Goal: Use online tool/utility: Utilize a website feature to perform a specific function

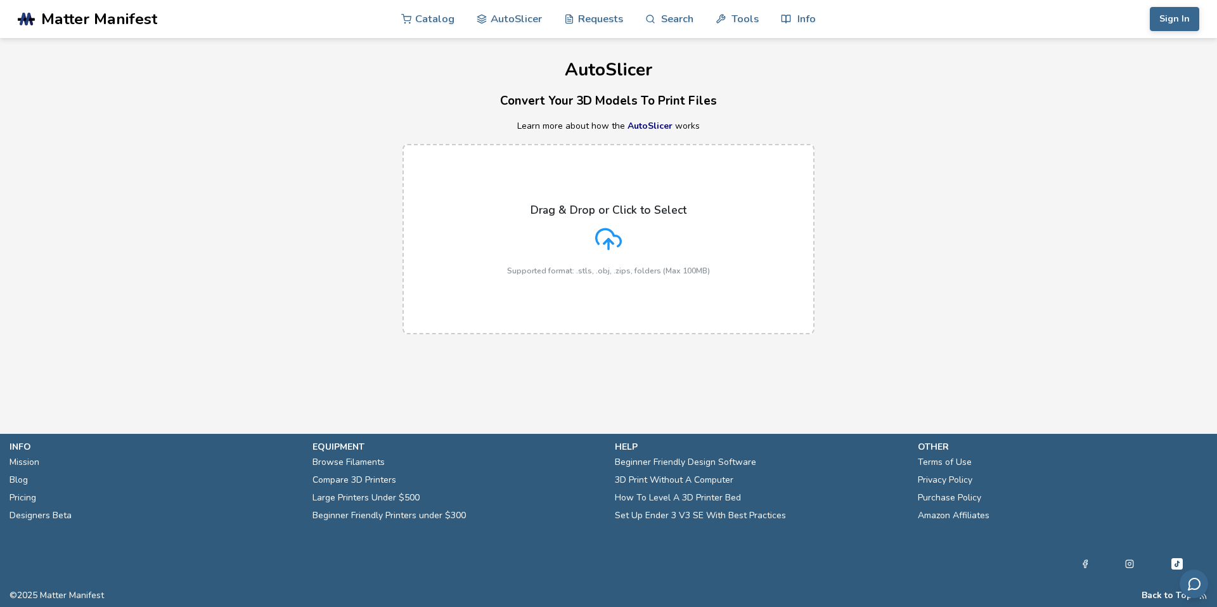
click at [590, 205] on p "Drag & Drop or Click to Select" at bounding box center [609, 210] width 156 height 13
click at [0, 0] on input "Drag & Drop or Click to Select Supported format: .stls, .obj, .zips, folders (M…" at bounding box center [0, 0] width 0 height 0
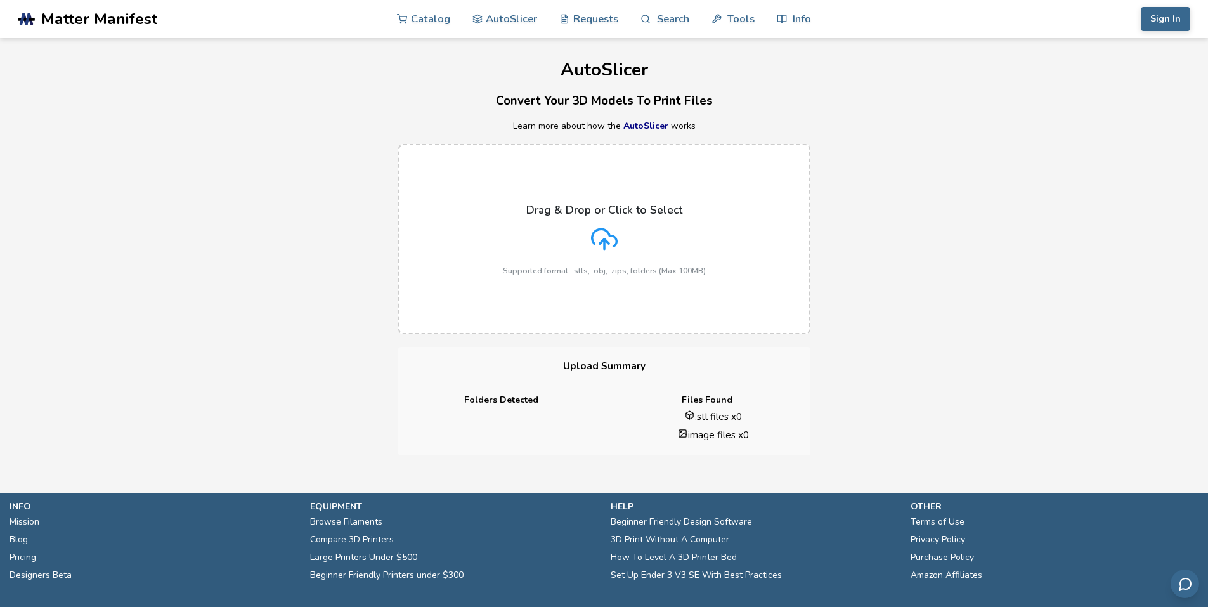
click at [594, 233] on icon at bounding box center [604, 237] width 25 height 17
click at [0, 0] on input "Drag & Drop or Click to Select Supported format: .stls, .obj, .zips, folders (M…" at bounding box center [0, 0] width 0 height 0
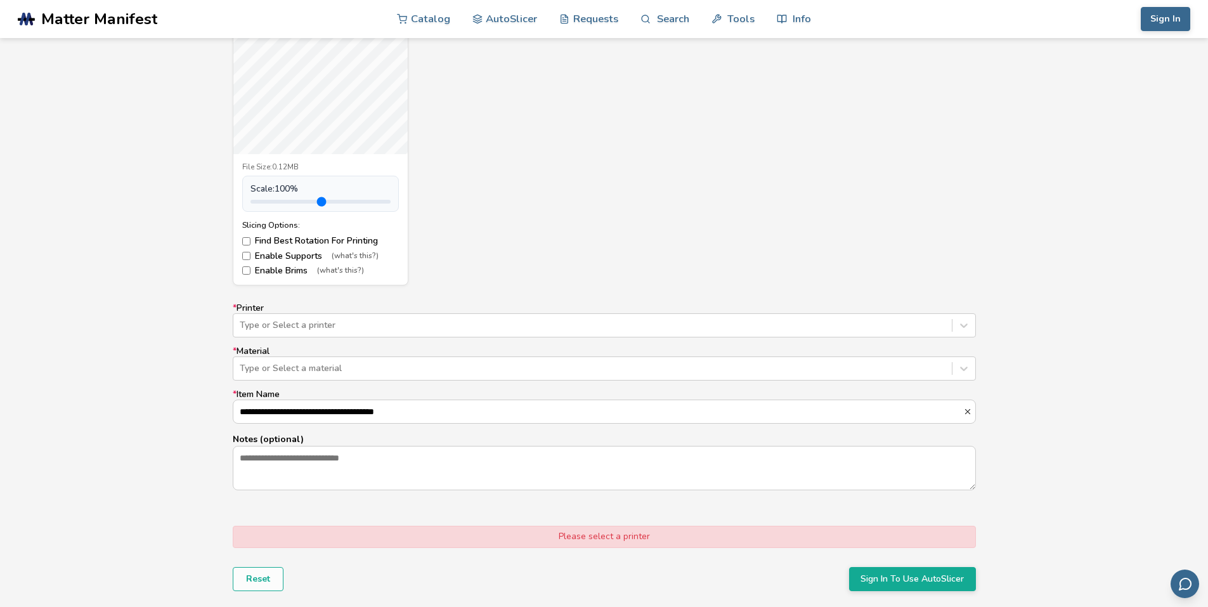
scroll to position [571, 0]
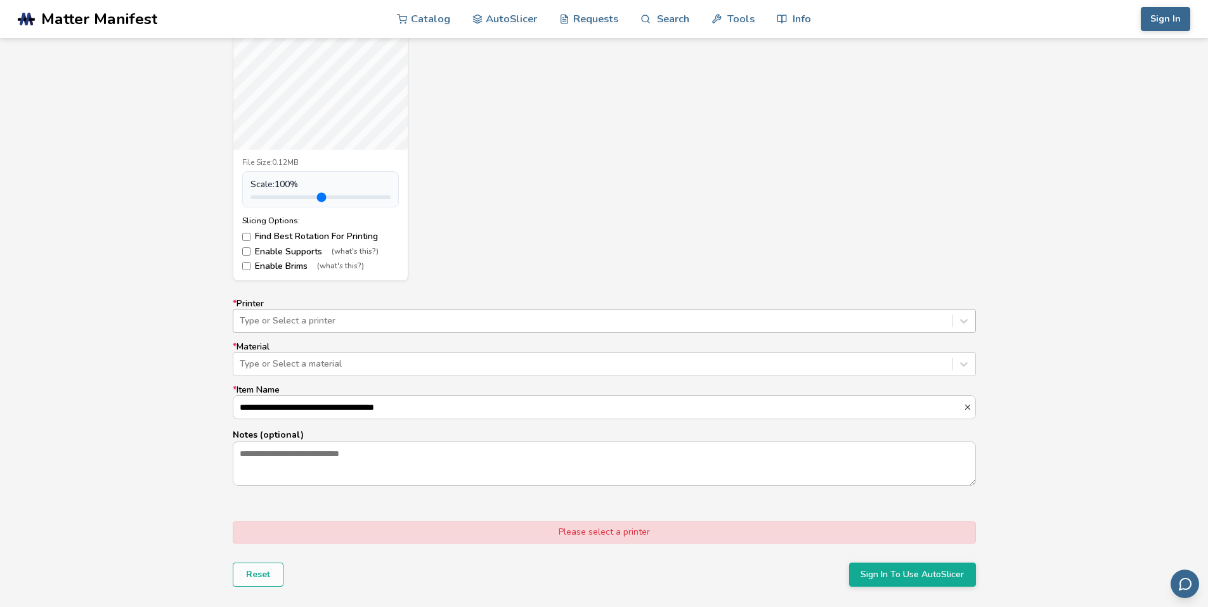
click at [259, 318] on div at bounding box center [593, 320] width 706 height 13
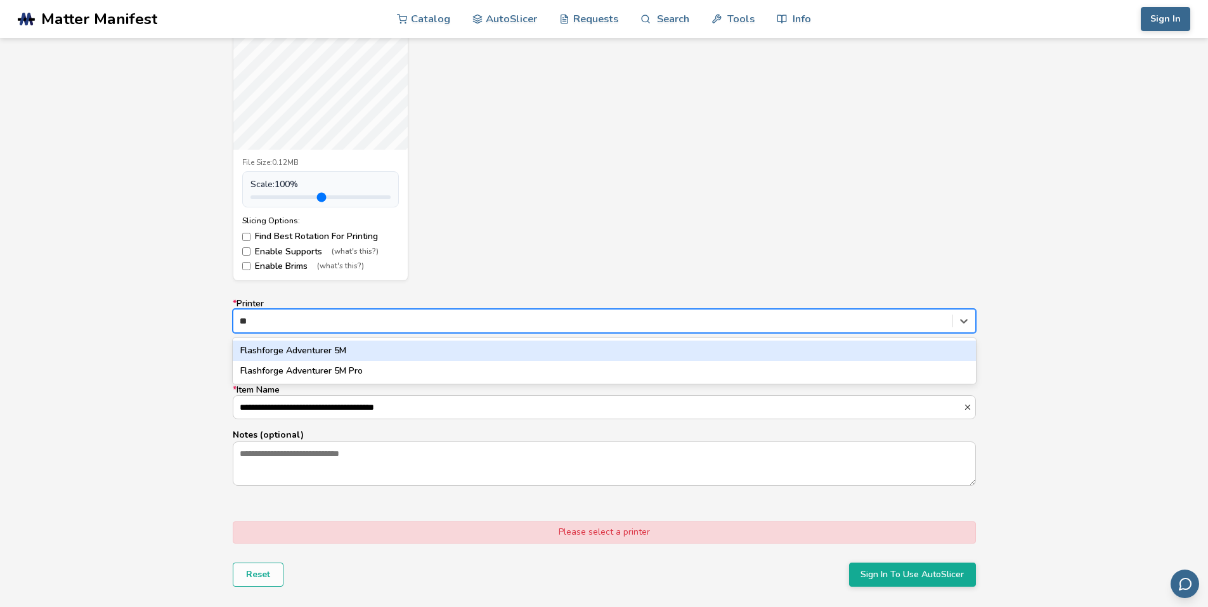
type input "*"
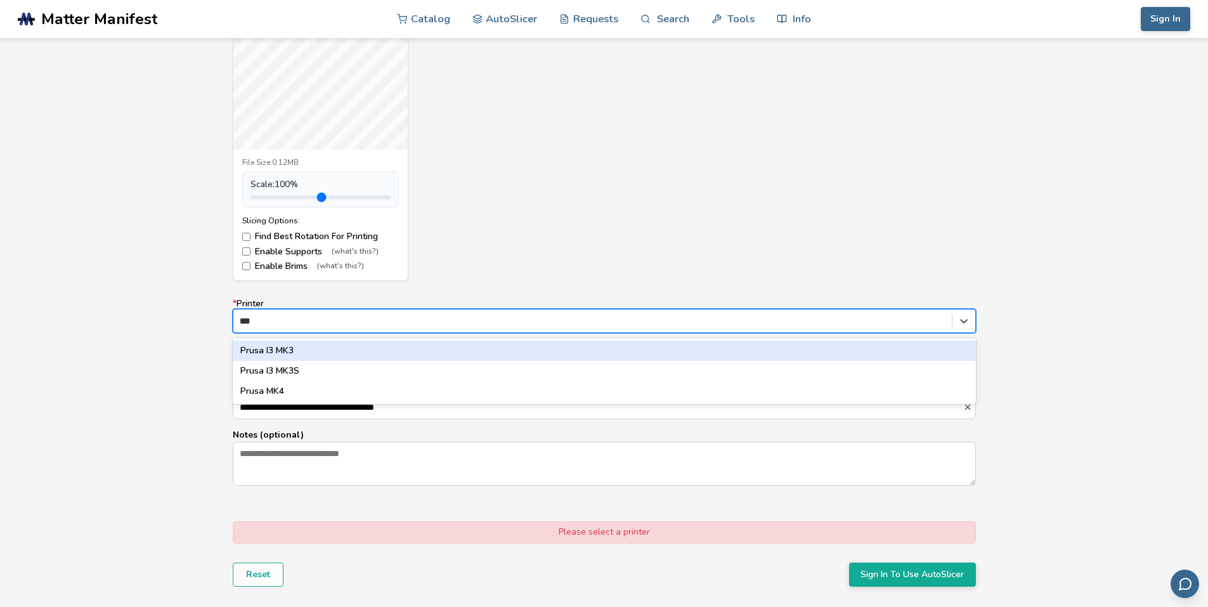
type input "****"
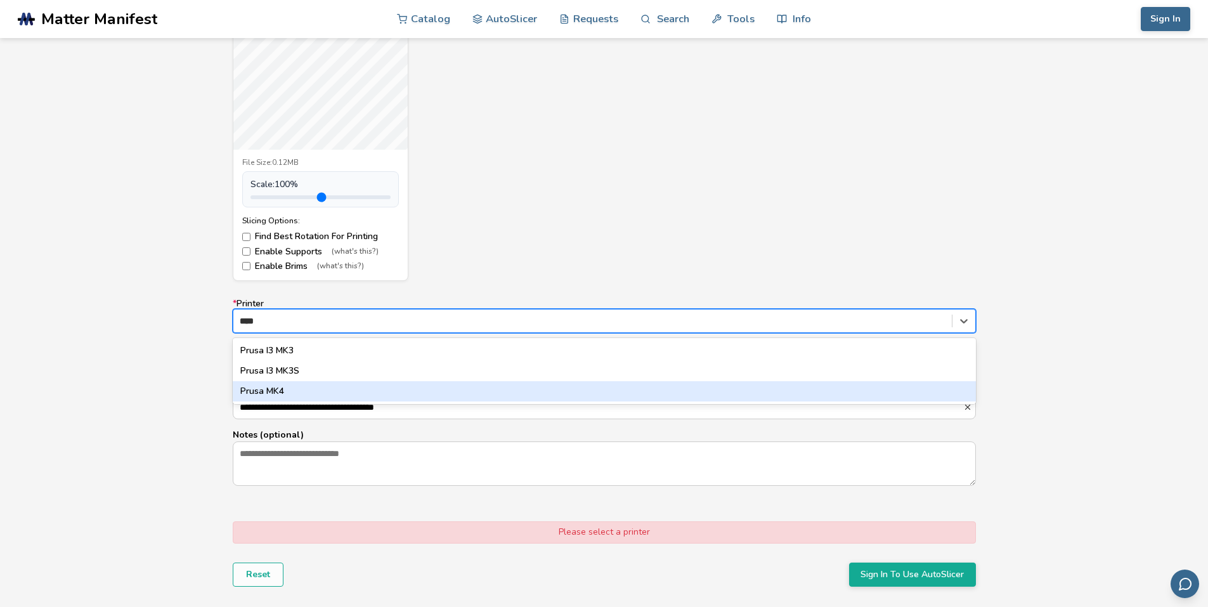
click at [309, 390] on div "Prusa MK4" at bounding box center [604, 391] width 743 height 20
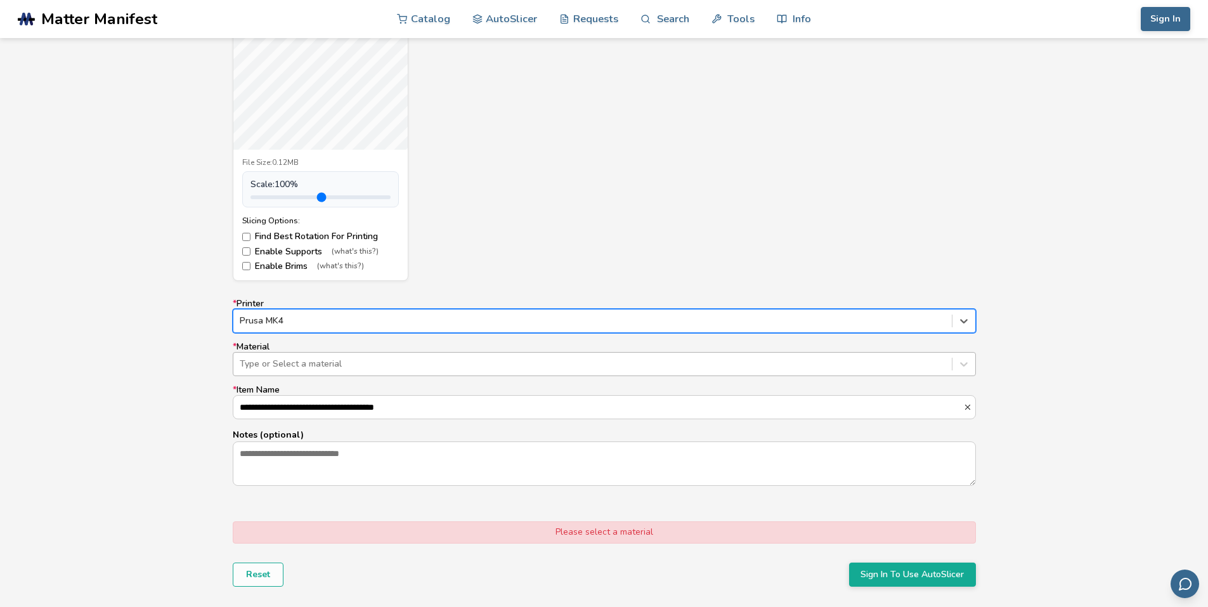
click at [310, 363] on div at bounding box center [593, 364] width 706 height 13
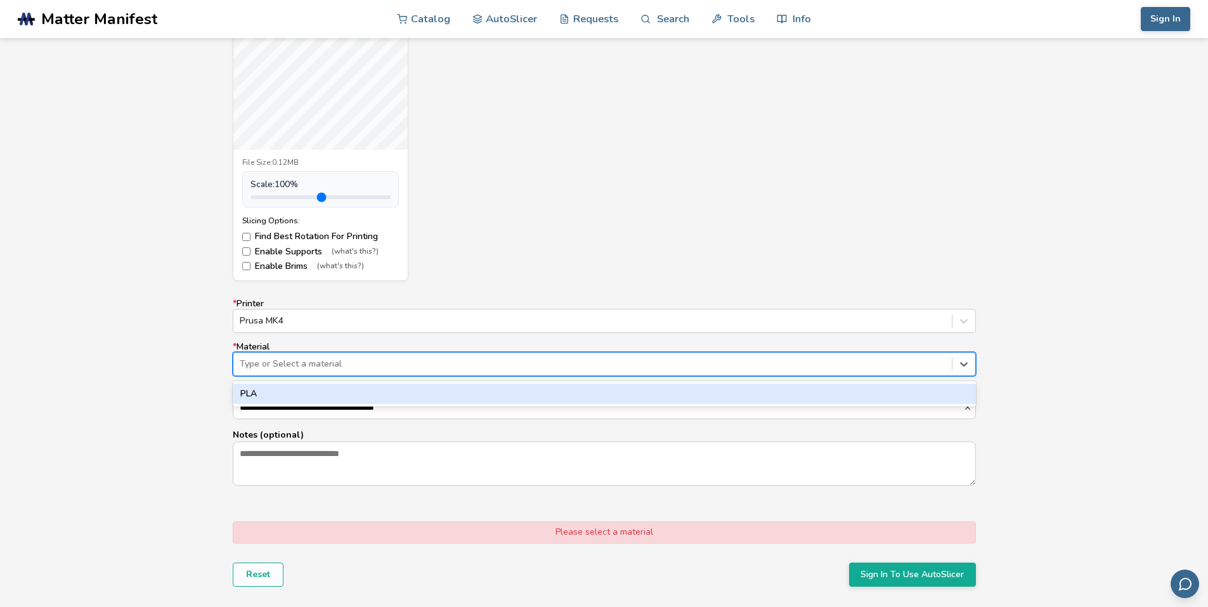
click at [297, 392] on div "PLA" at bounding box center [604, 394] width 743 height 20
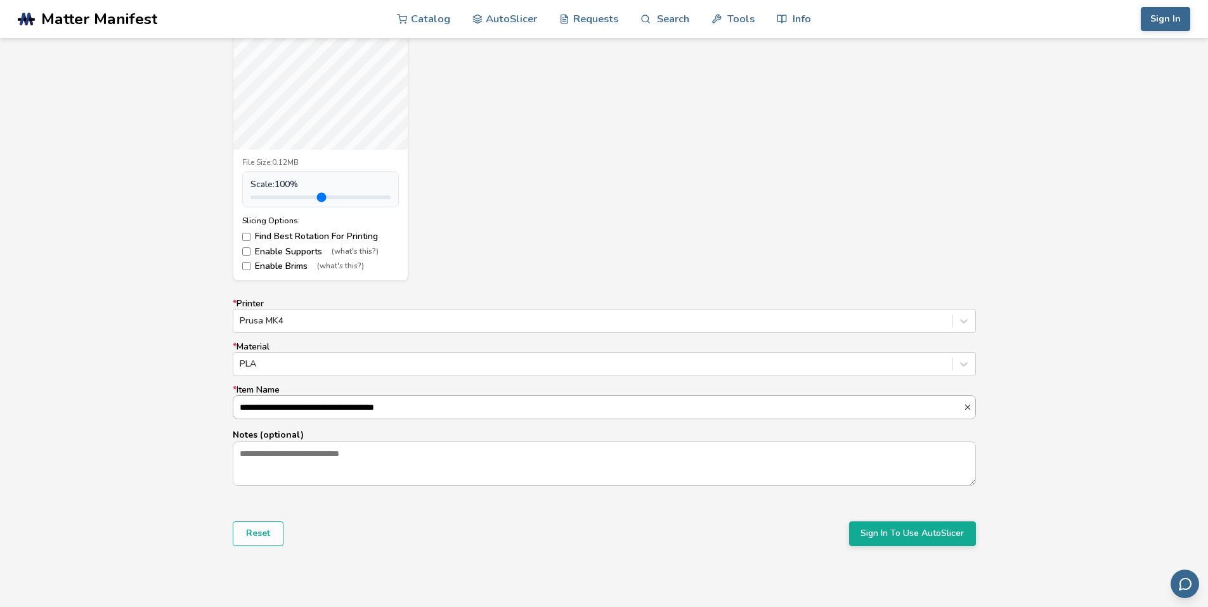
click at [295, 406] on input "**********" at bounding box center [598, 407] width 730 height 23
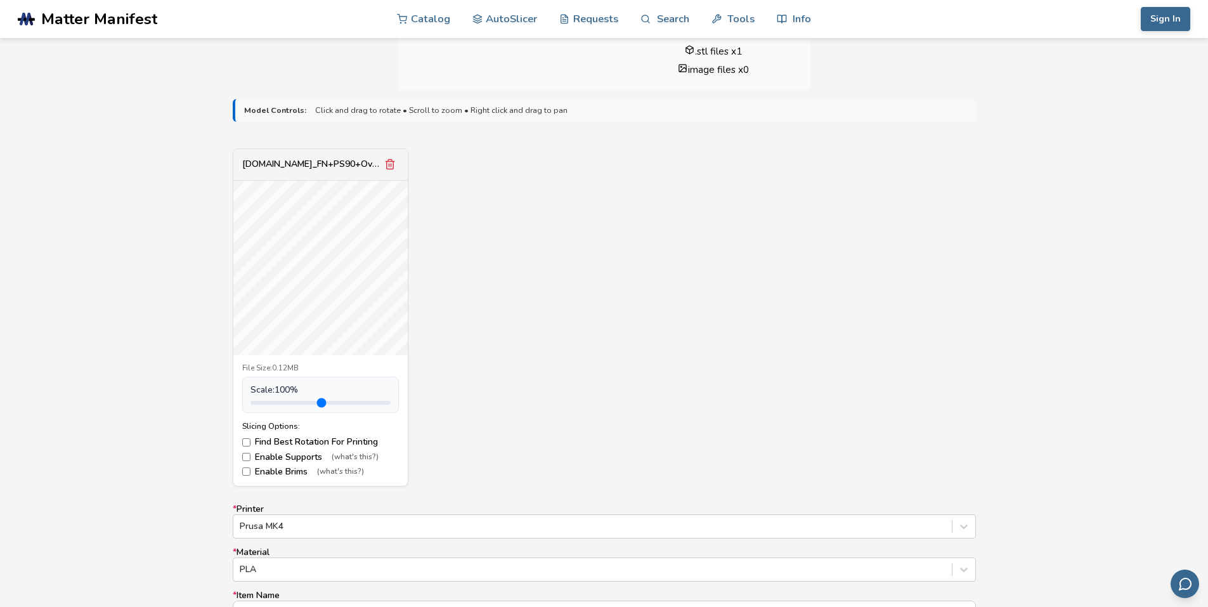
scroll to position [254, 0]
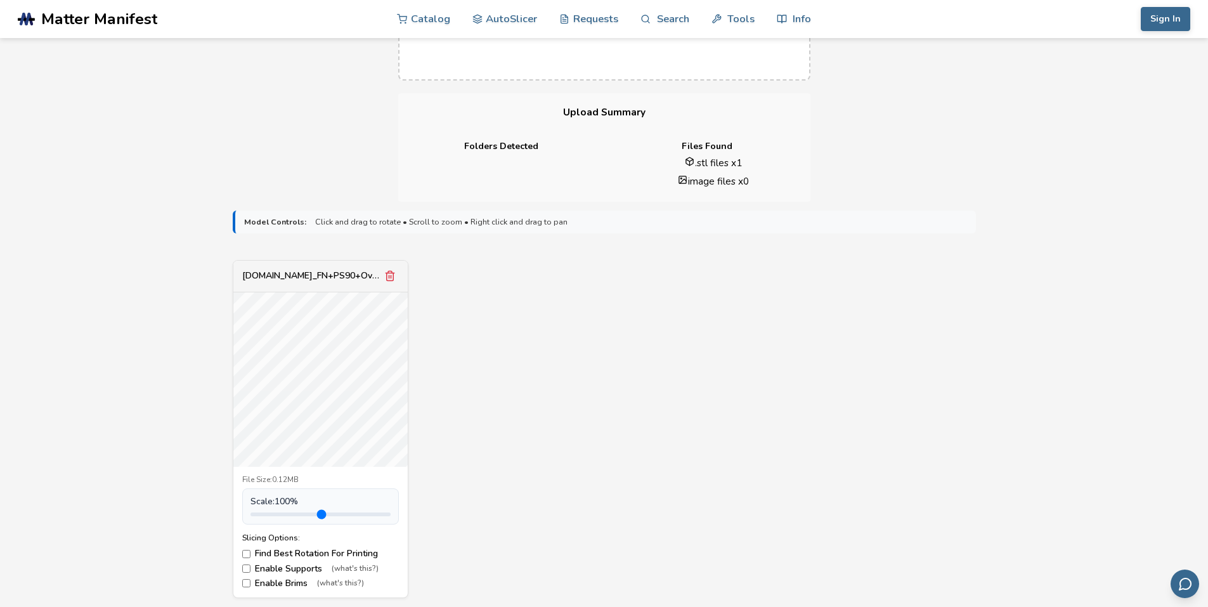
click at [663, 340] on div "ImageToStl.com_FN+PS90+Overtravel+Stop+R01.stl File Size: 0.12MB Scale: 100 % S…" at bounding box center [604, 429] width 743 height 338
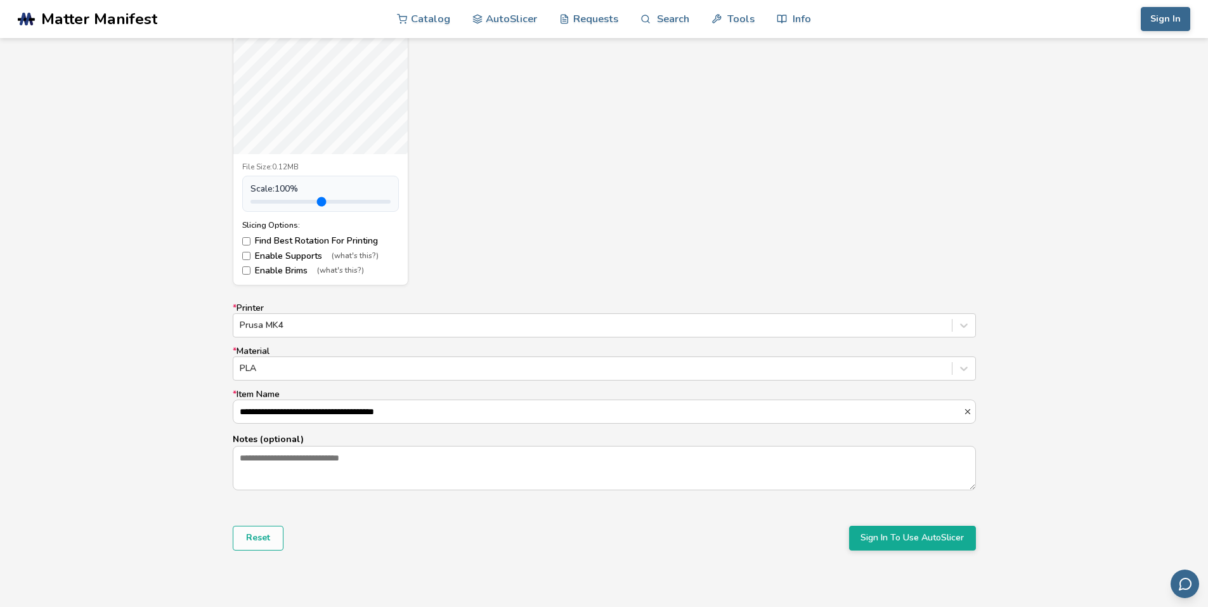
scroll to position [571, 0]
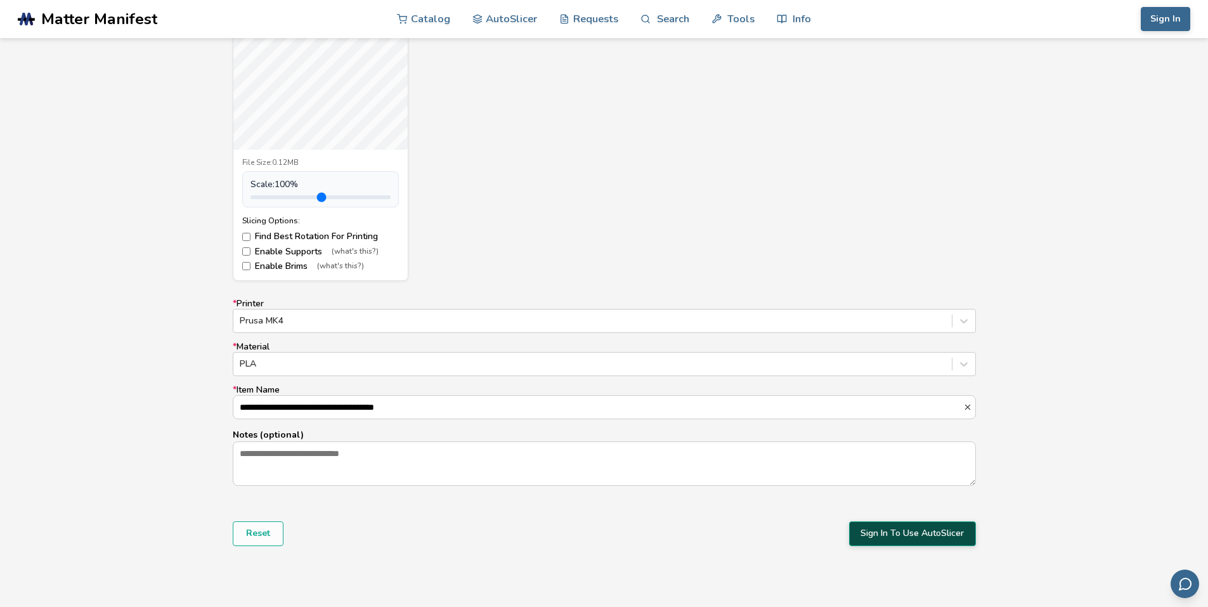
click at [886, 524] on button "Sign In To Use AutoSlicer" at bounding box center [912, 533] width 127 height 24
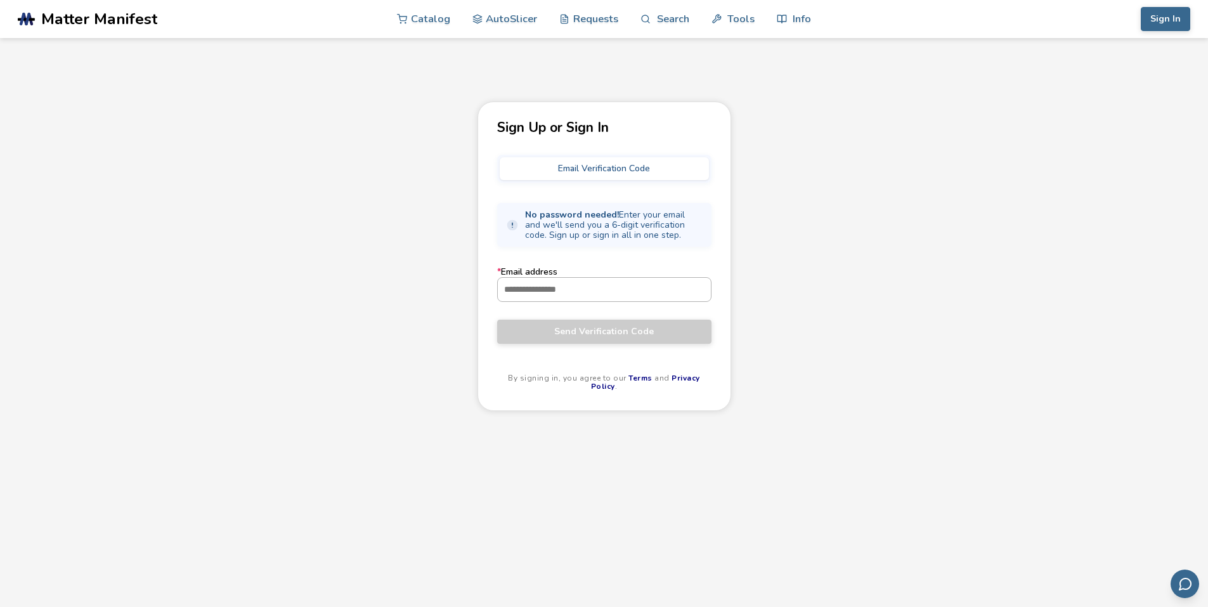
click at [574, 281] on input "* Email address" at bounding box center [604, 289] width 213 height 23
type input "**********"
click at [576, 340] on button "Send Verification Code" at bounding box center [604, 332] width 214 height 24
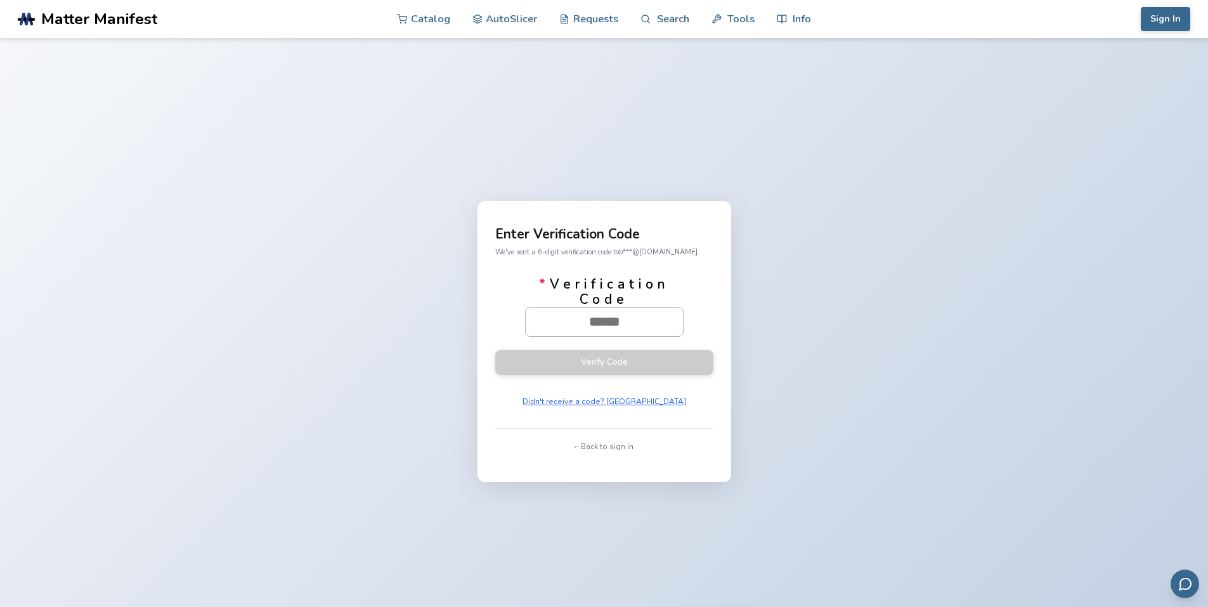
paste input "******"
type input "******"
click at [616, 356] on button "Verify Code" at bounding box center [604, 361] width 218 height 25
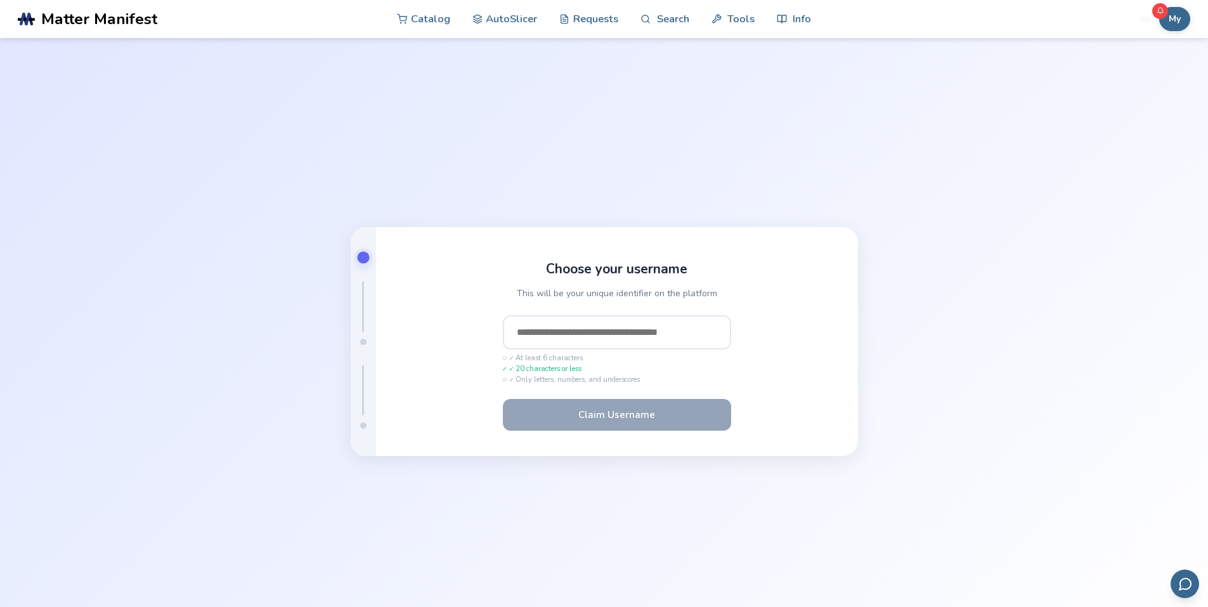
click at [579, 332] on input "text" at bounding box center [617, 332] width 228 height 34
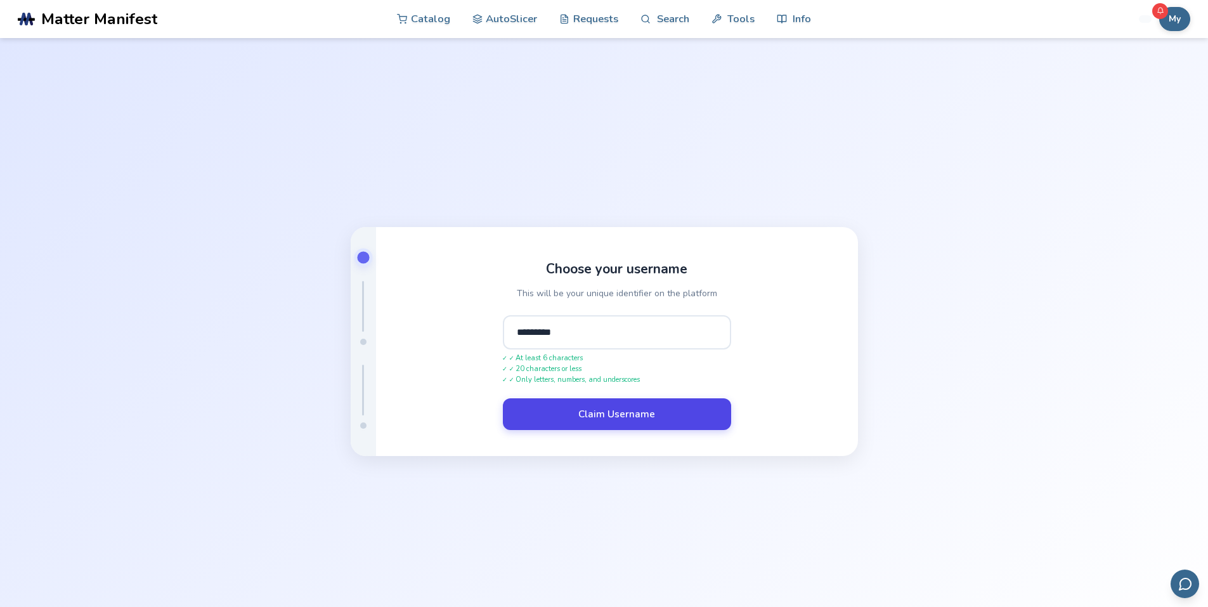
type input "*********"
click at [604, 411] on button "Claim Username" at bounding box center [617, 414] width 228 height 32
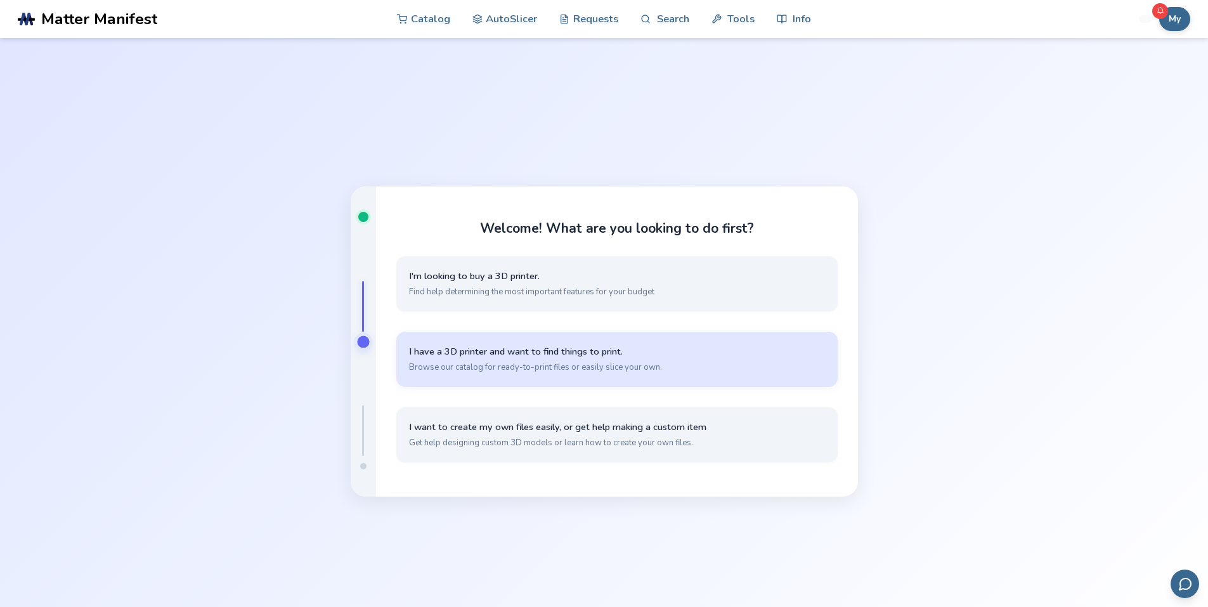
click at [595, 365] on span "Browse our catalog for ready-to-print files or easily slice your own." at bounding box center [617, 366] width 416 height 11
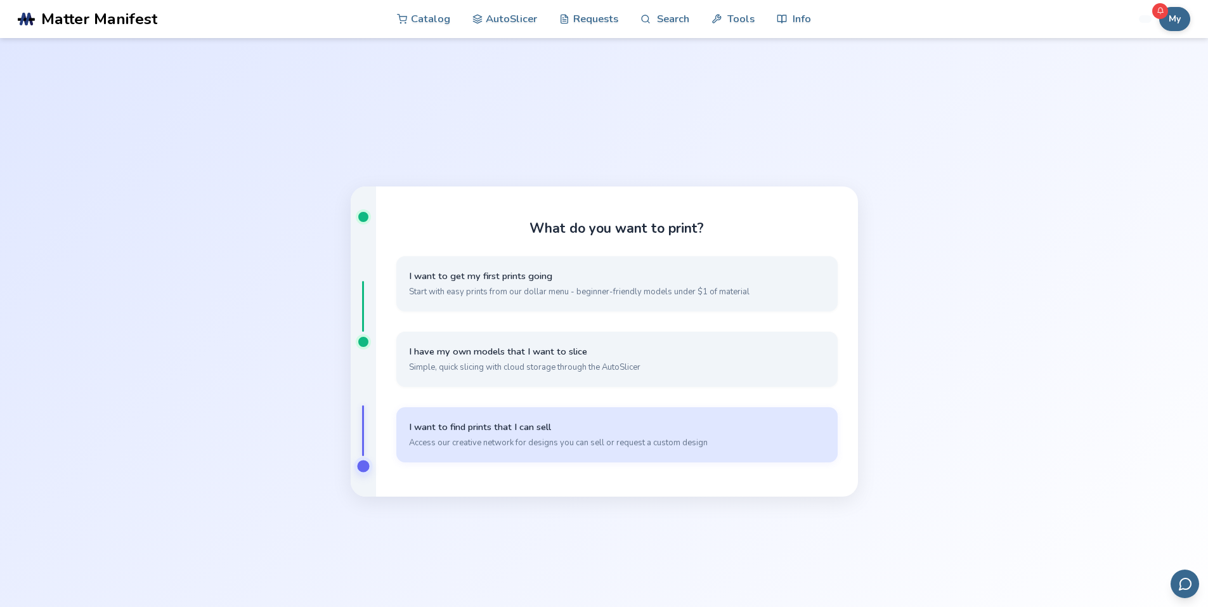
click at [516, 433] on span "I want to find prints that I can sell" at bounding box center [617, 427] width 416 height 12
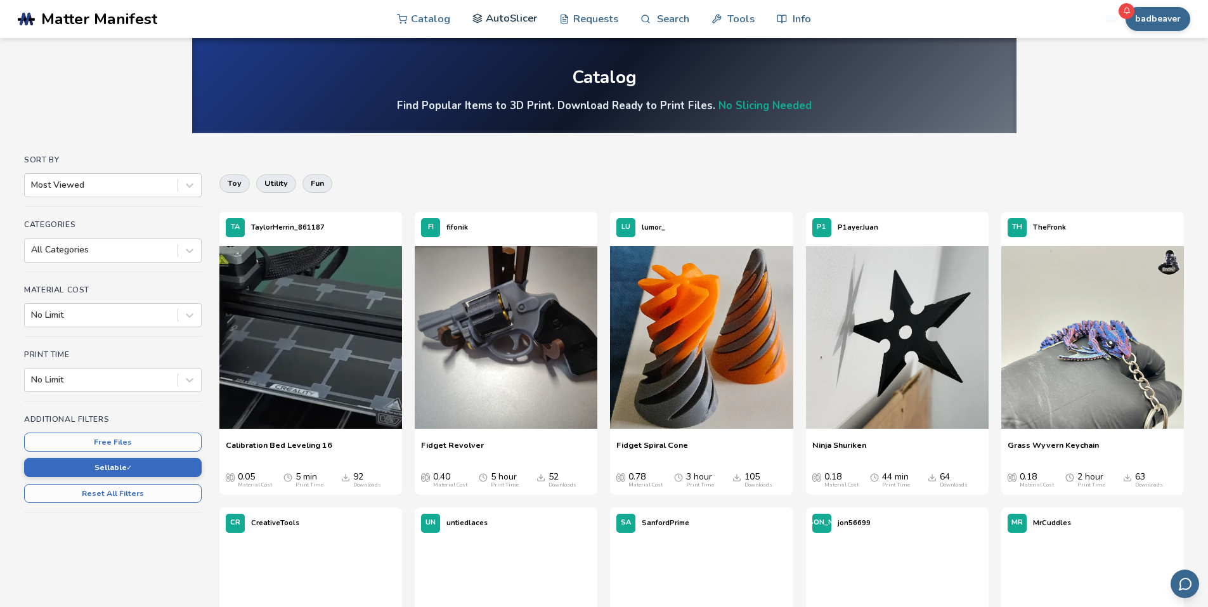
click at [515, 26] on link "AutoSlicer" at bounding box center [504, 18] width 65 height 38
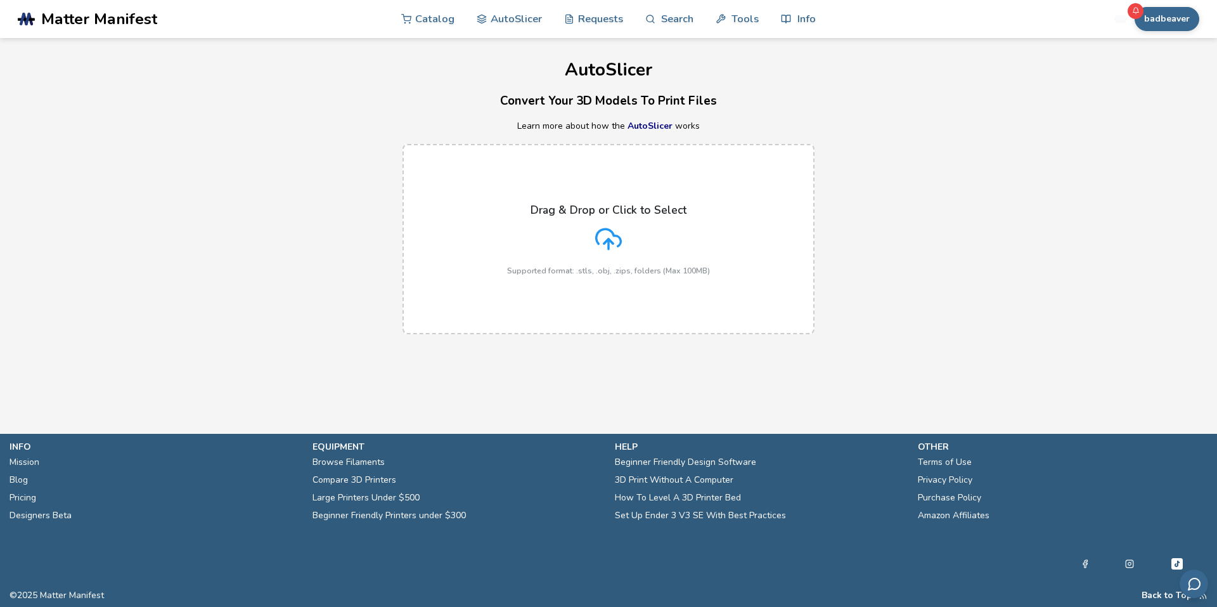
click at [592, 240] on div "Drag & Drop or Click to Select Supported format: .stls, .obj, .zips, folders (M…" at bounding box center [608, 240] width 203 height 72
click at [0, 0] on input "Drag & Drop or Click to Select Supported format: .stls, .obj, .zips, folders (M…" at bounding box center [0, 0] width 0 height 0
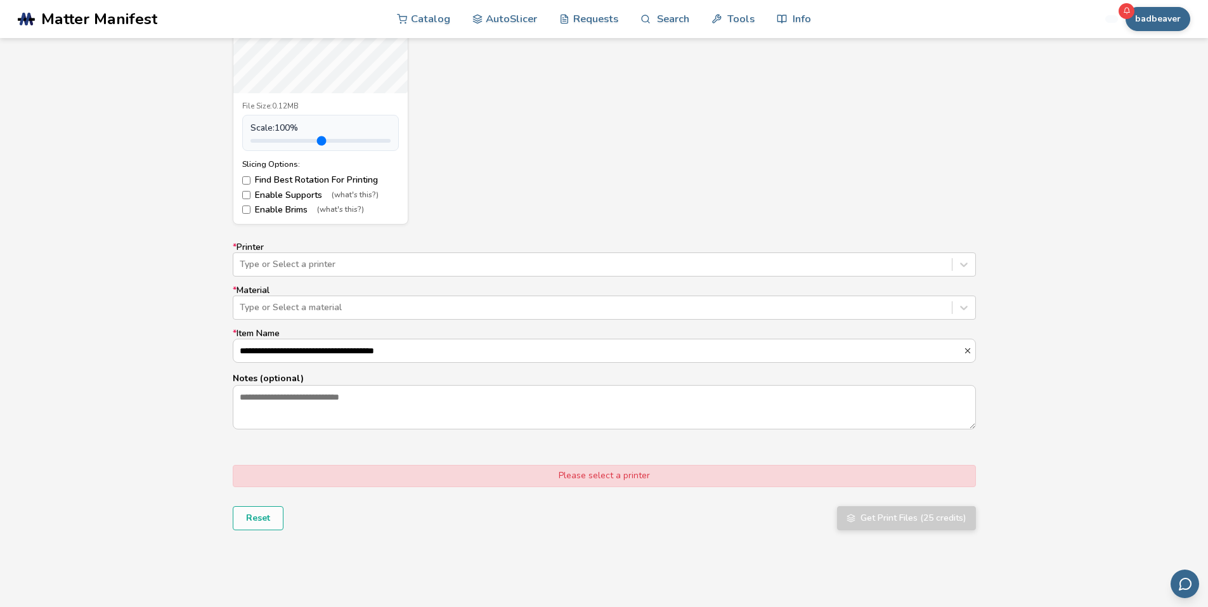
scroll to position [634, 0]
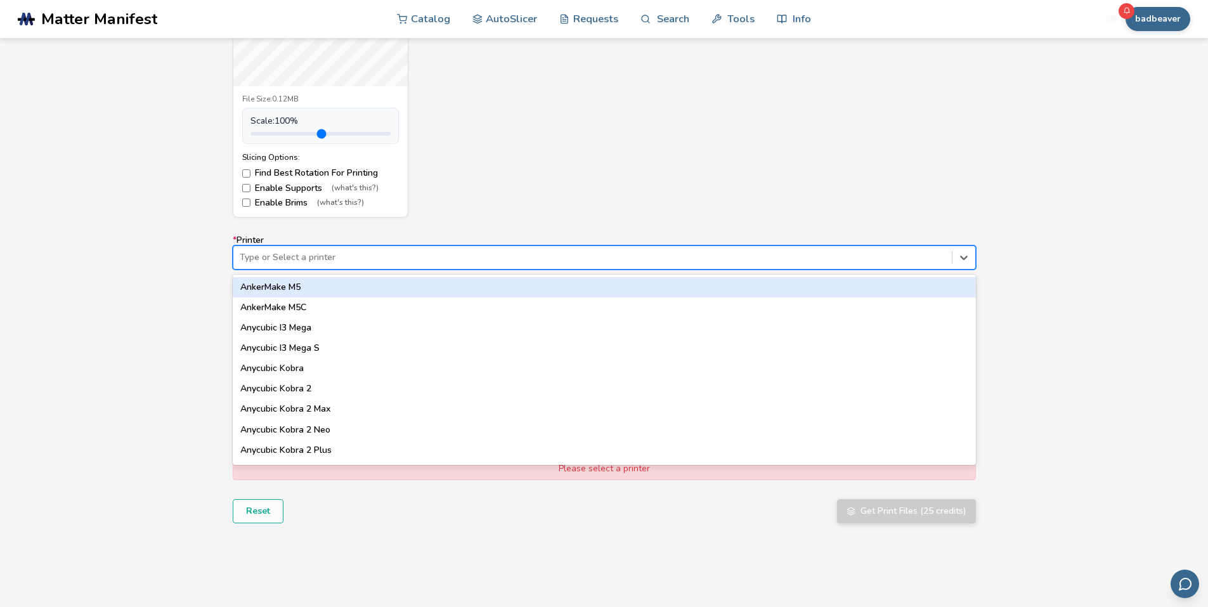
click at [296, 261] on div at bounding box center [593, 257] width 706 height 13
type input "***"
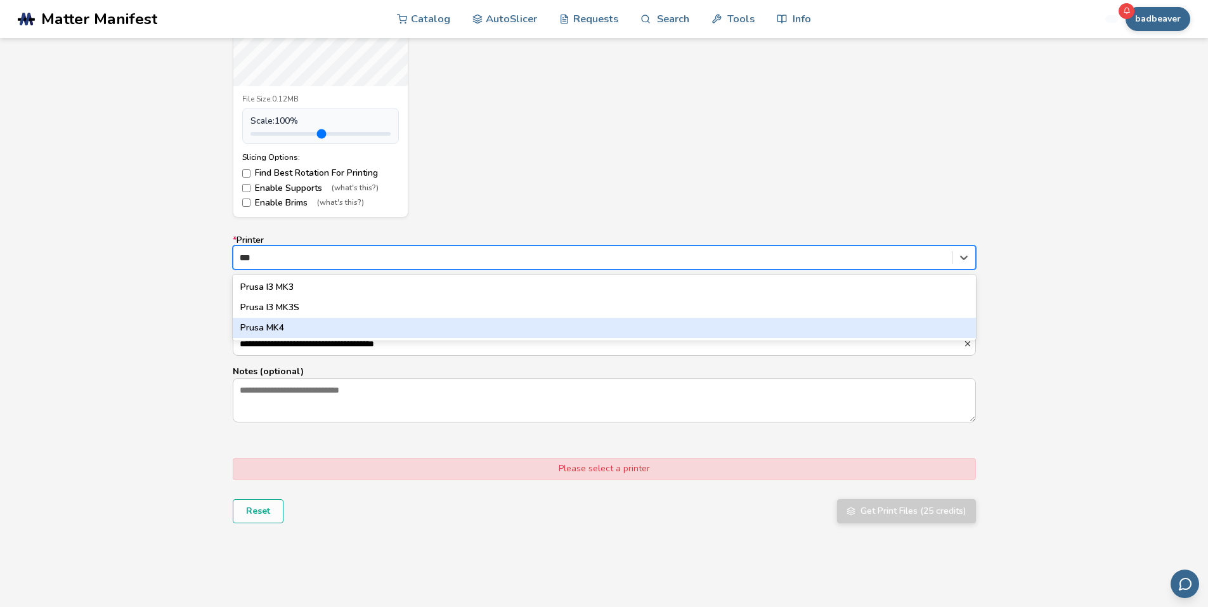
click at [287, 327] on div "Prusa MK4" at bounding box center [604, 328] width 743 height 20
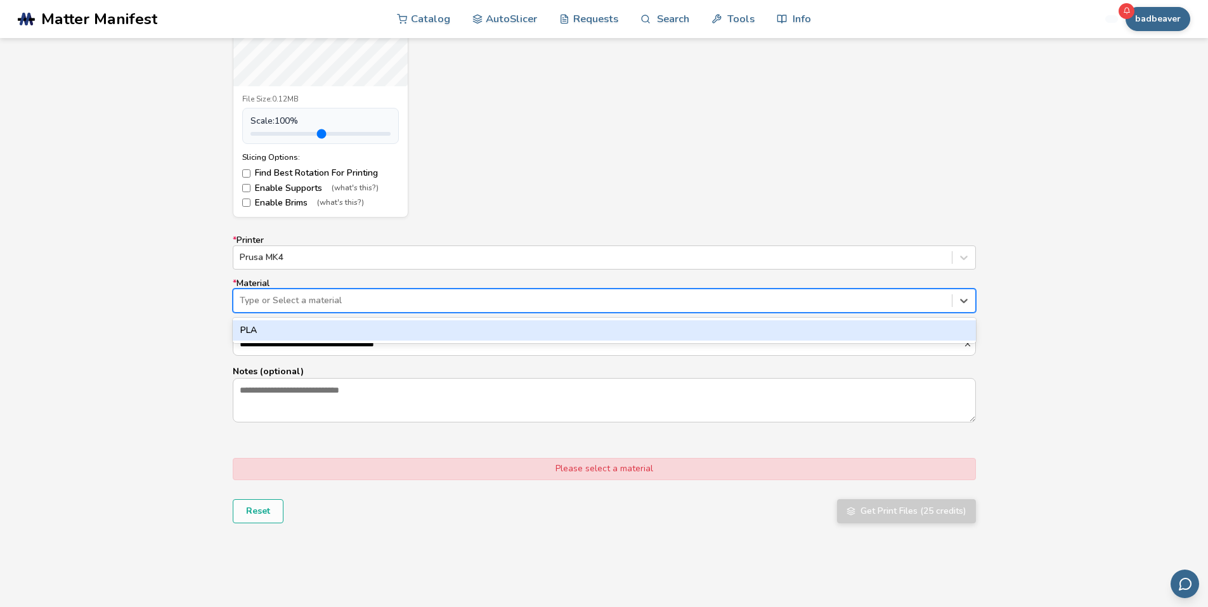
click at [316, 298] on div at bounding box center [593, 300] width 706 height 13
click at [302, 330] on div "PLA" at bounding box center [604, 330] width 743 height 20
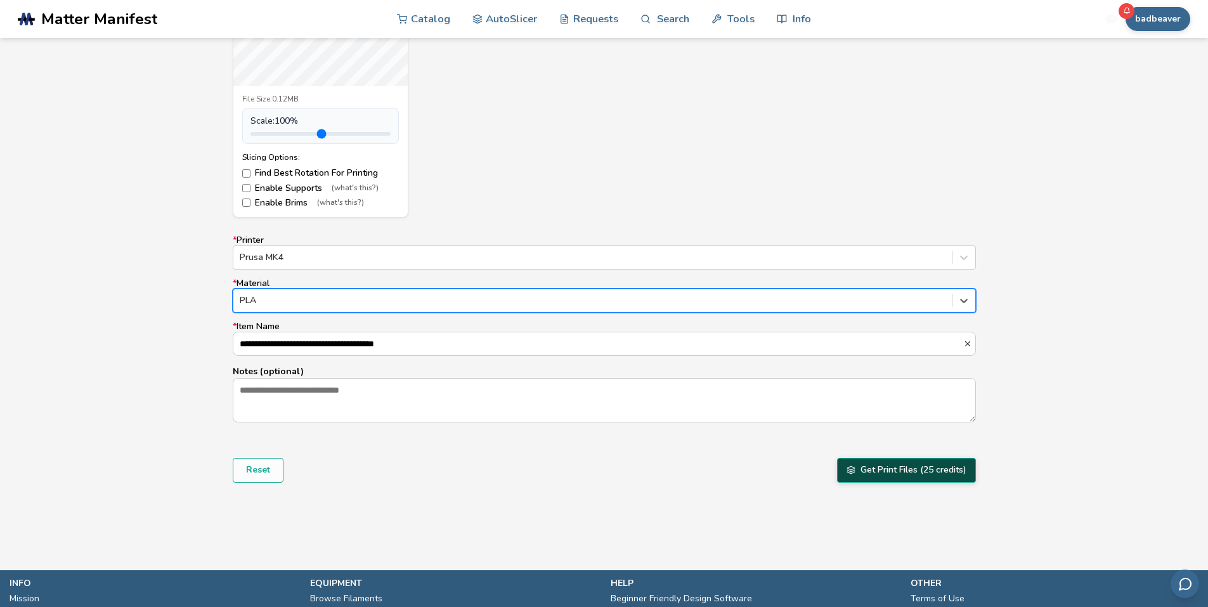
click at [888, 472] on button "Get Print Files (25 credits)" at bounding box center [906, 470] width 139 height 24
